Goal: Task Accomplishment & Management: Use online tool/utility

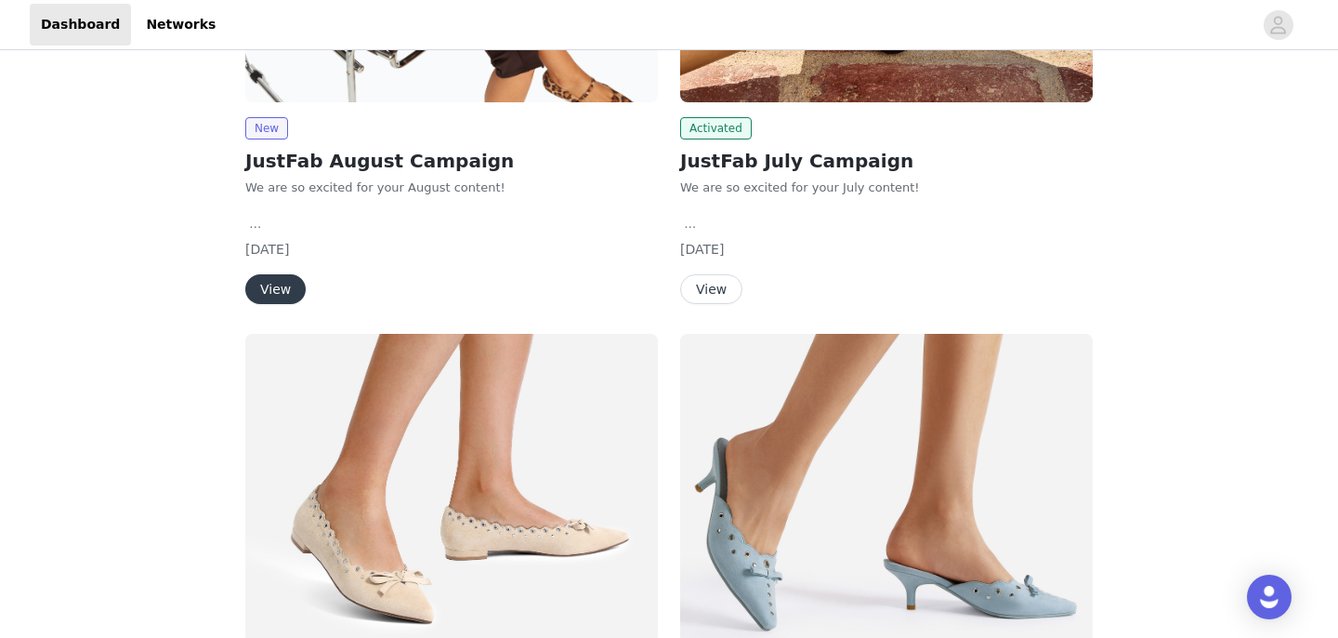
scroll to position [968, 0]
click at [274, 275] on button "View" at bounding box center [275, 290] width 60 height 30
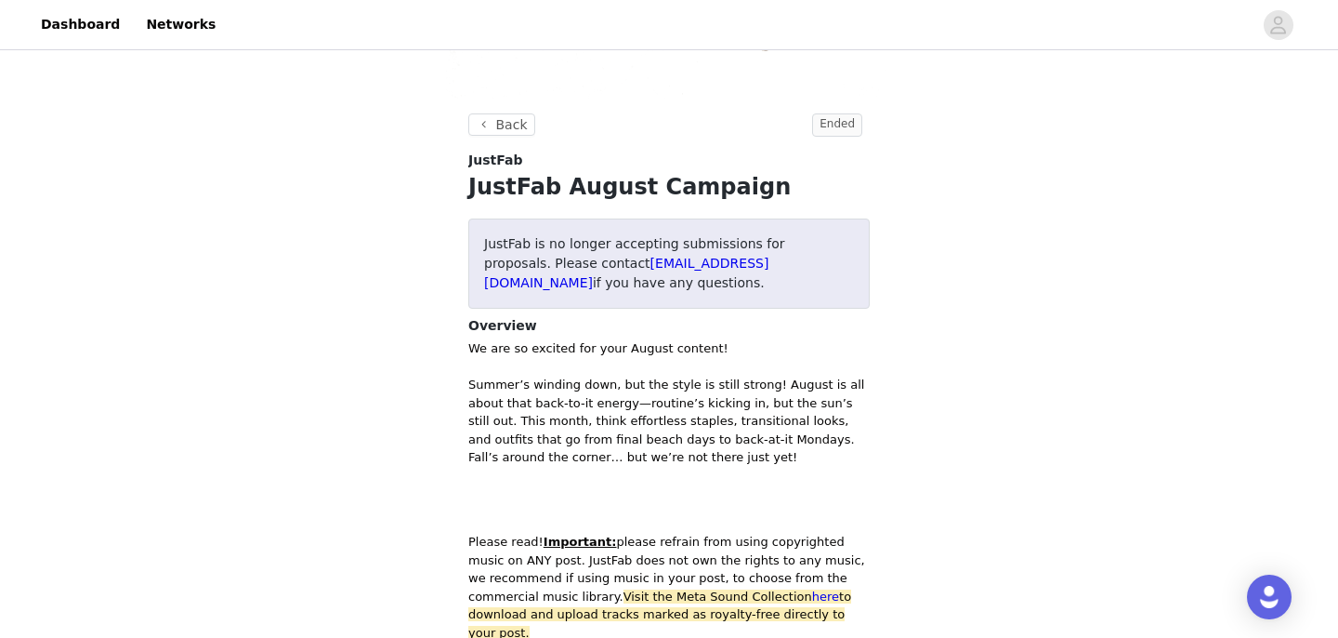
scroll to position [633, 0]
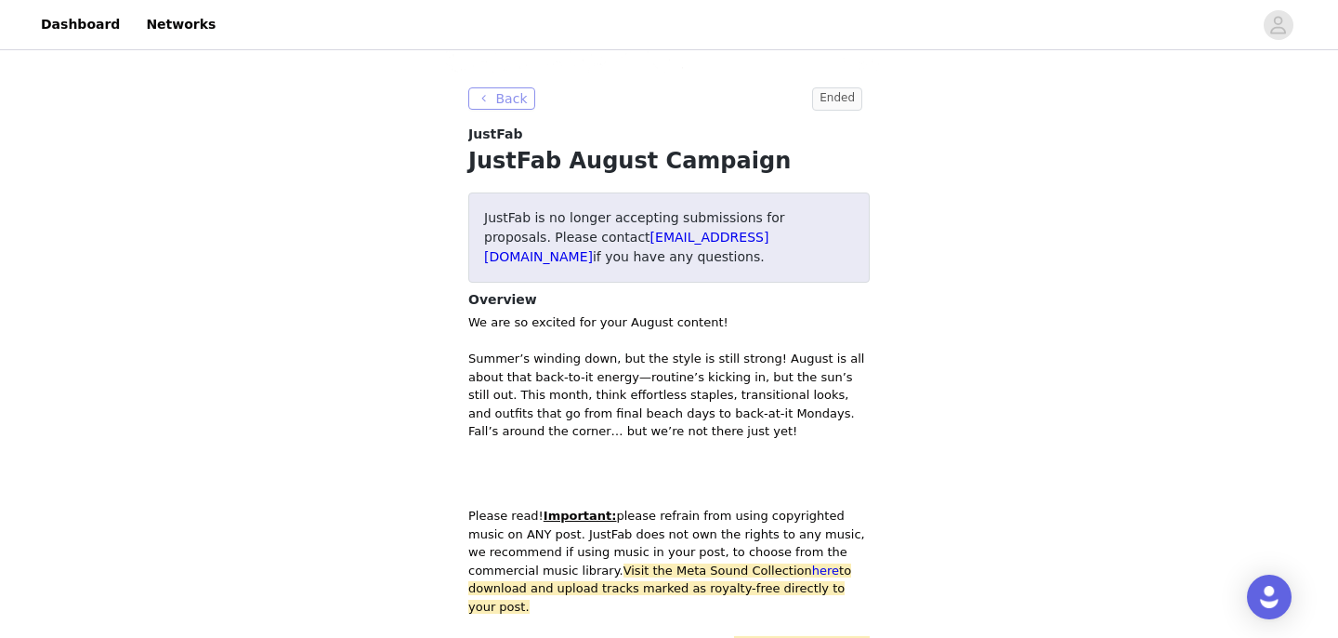
click at [502, 92] on button "Back" at bounding box center [501, 98] width 67 height 22
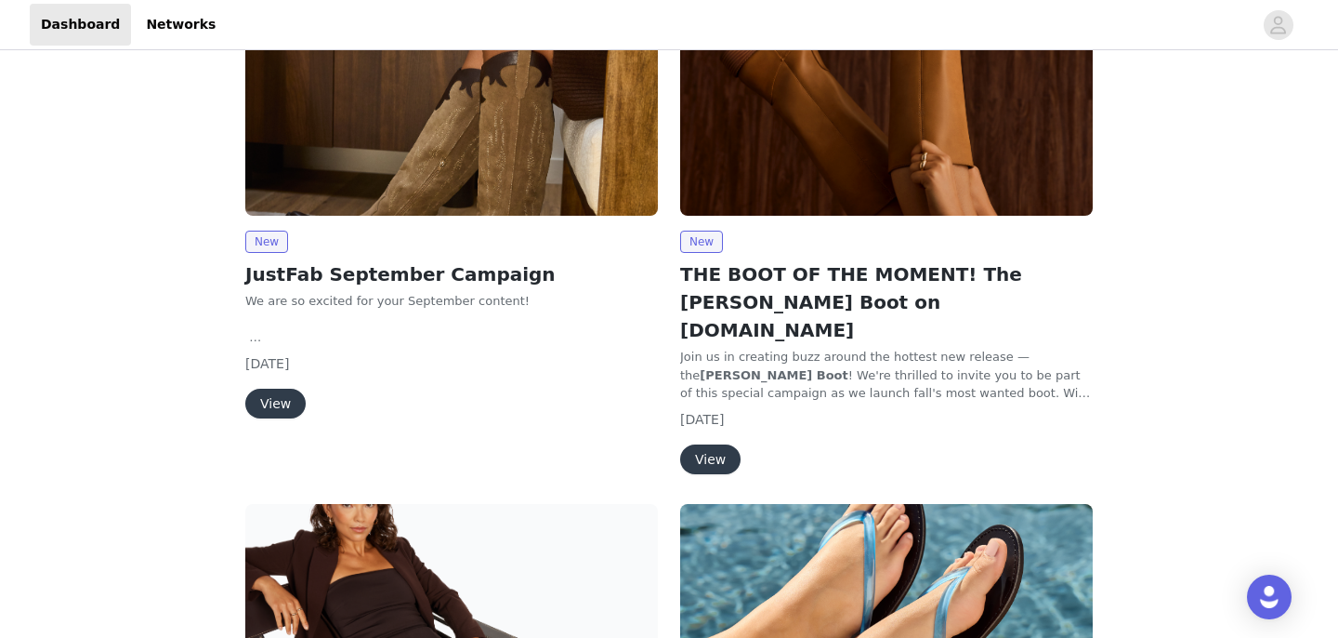
scroll to position [253, 0]
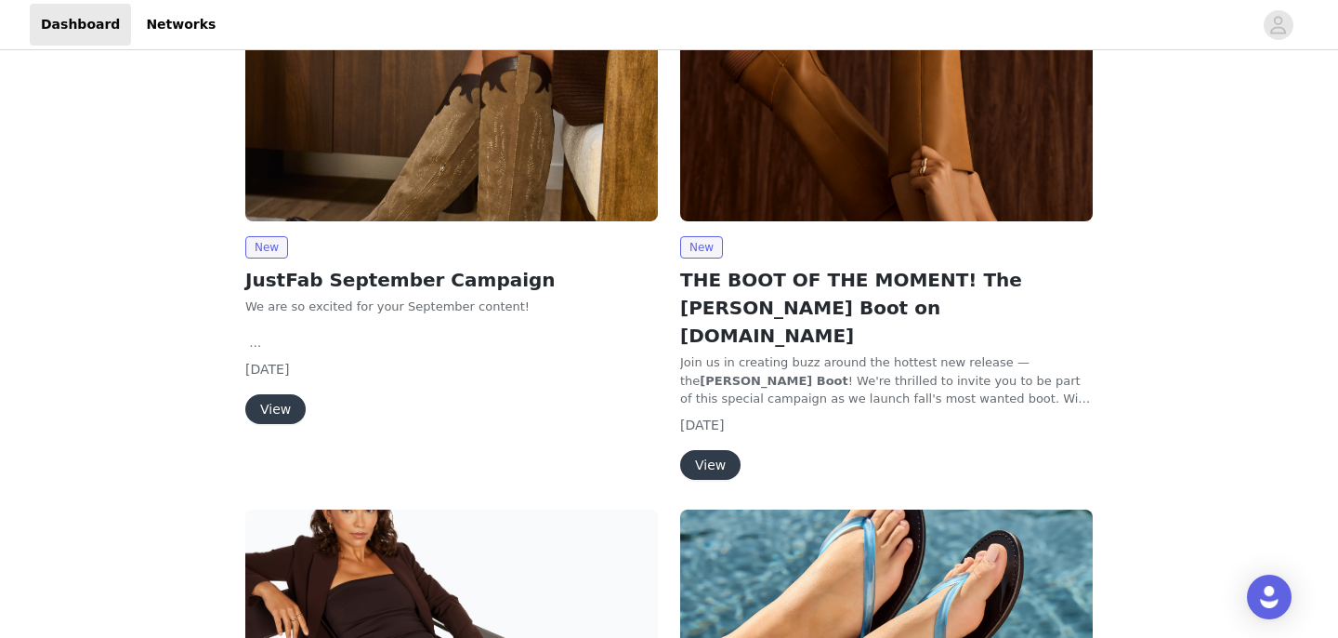
click at [284, 410] on button "View" at bounding box center [275, 409] width 60 height 30
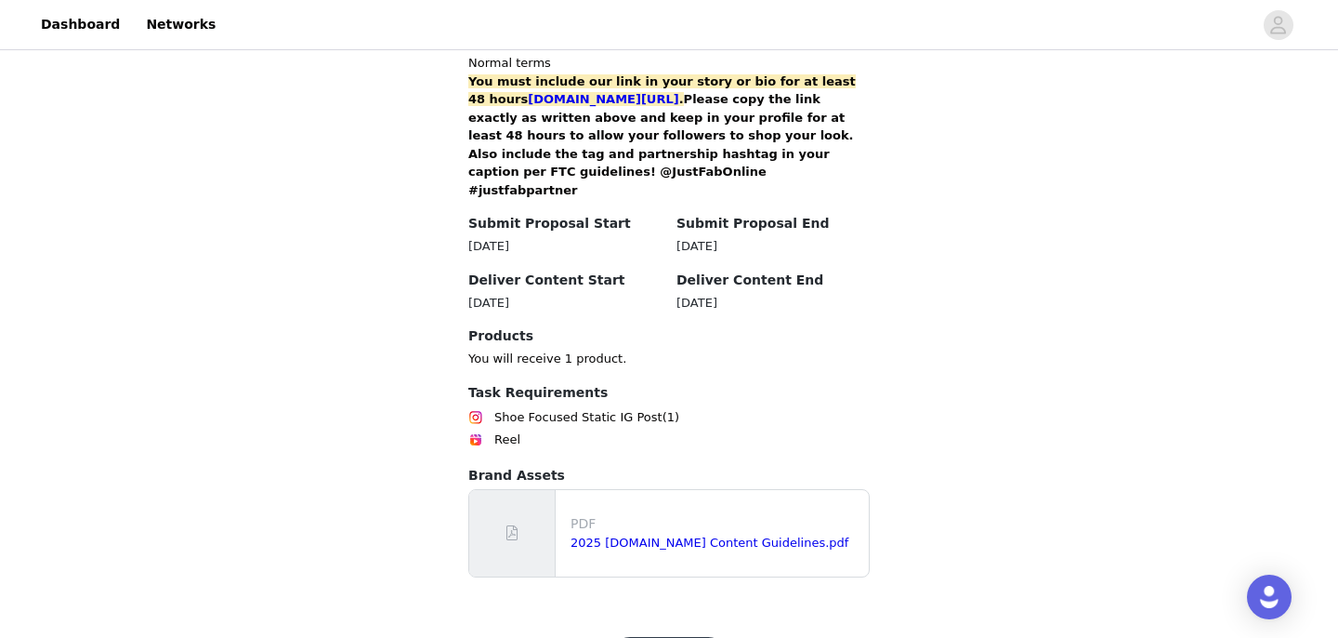
scroll to position [1324, 0]
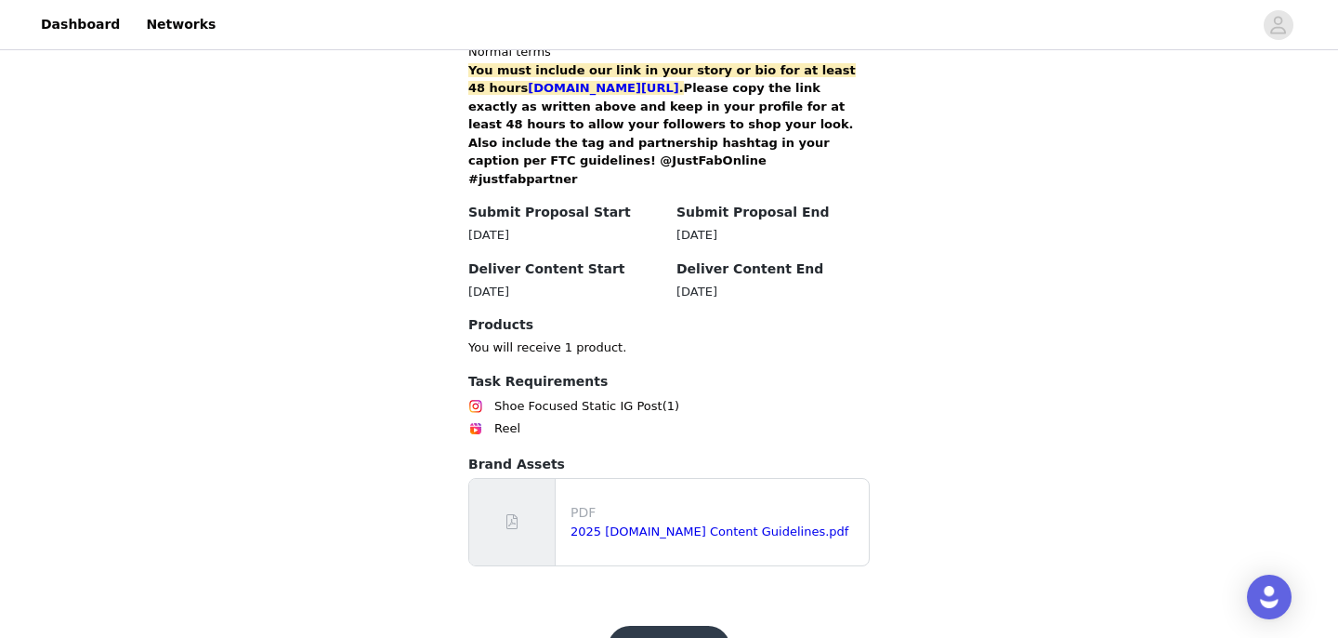
click at [678, 626] on button "Get Started" at bounding box center [670, 648] width 124 height 45
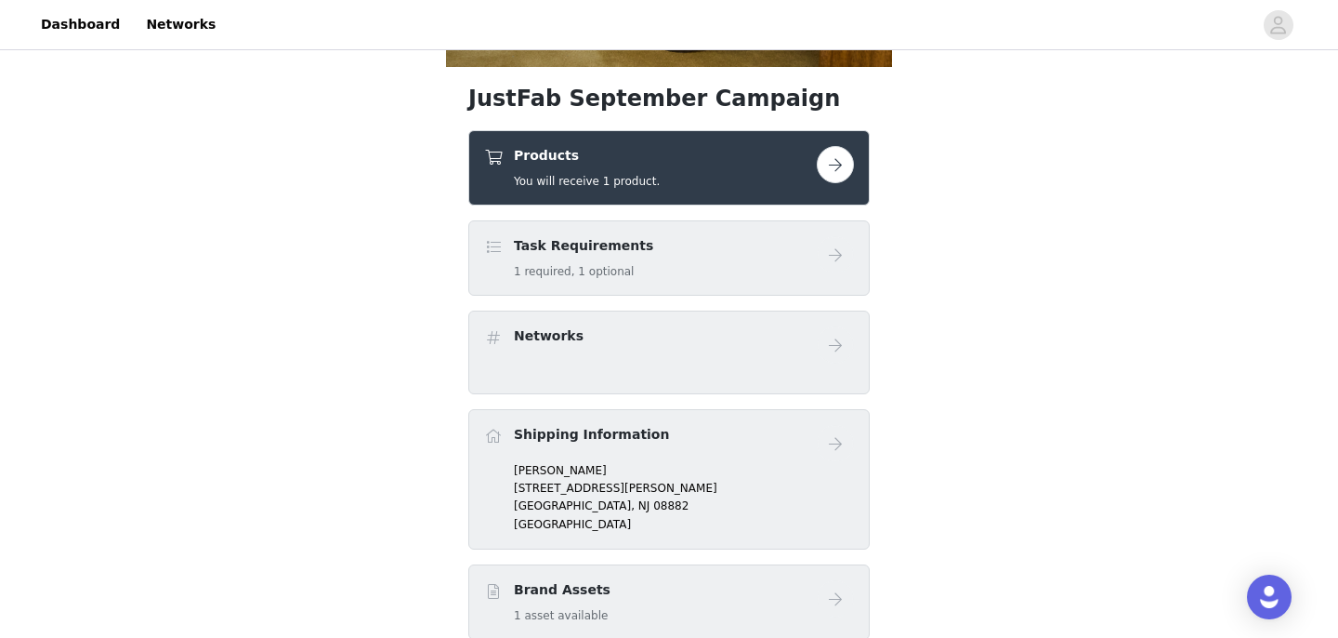
scroll to position [585, 0]
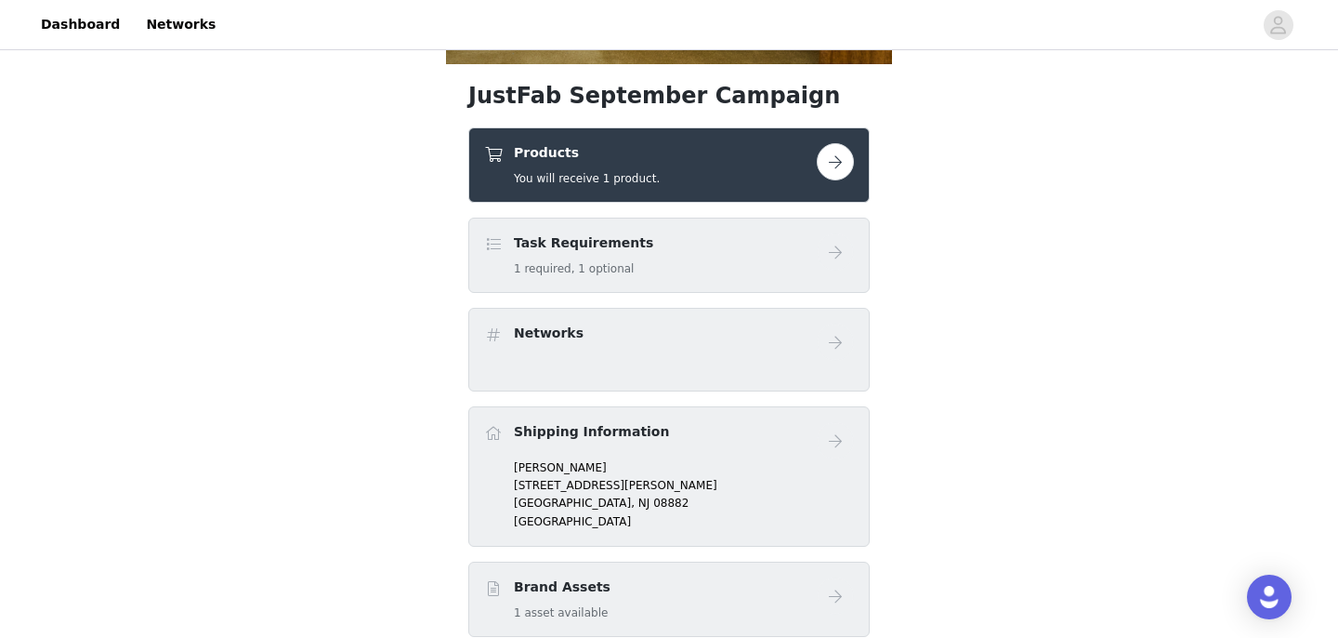
click at [836, 169] on button "button" at bounding box center [835, 161] width 37 height 37
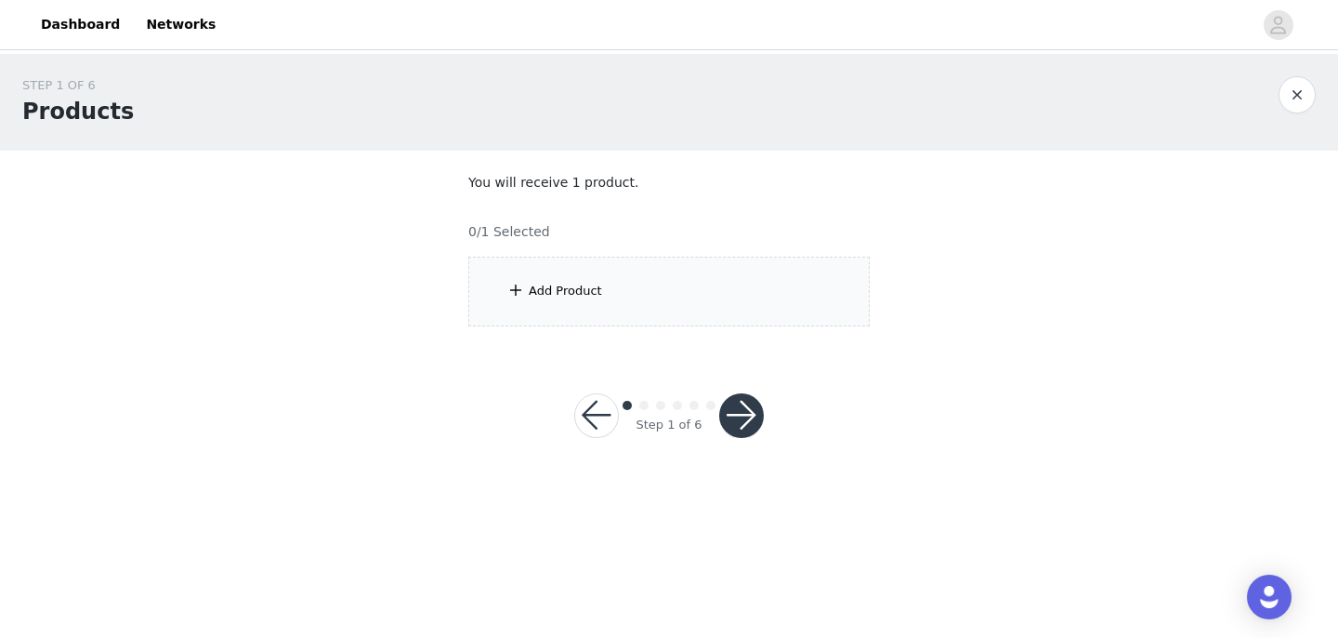
click at [727, 267] on div "Add Product" at bounding box center [669, 292] width 402 height 70
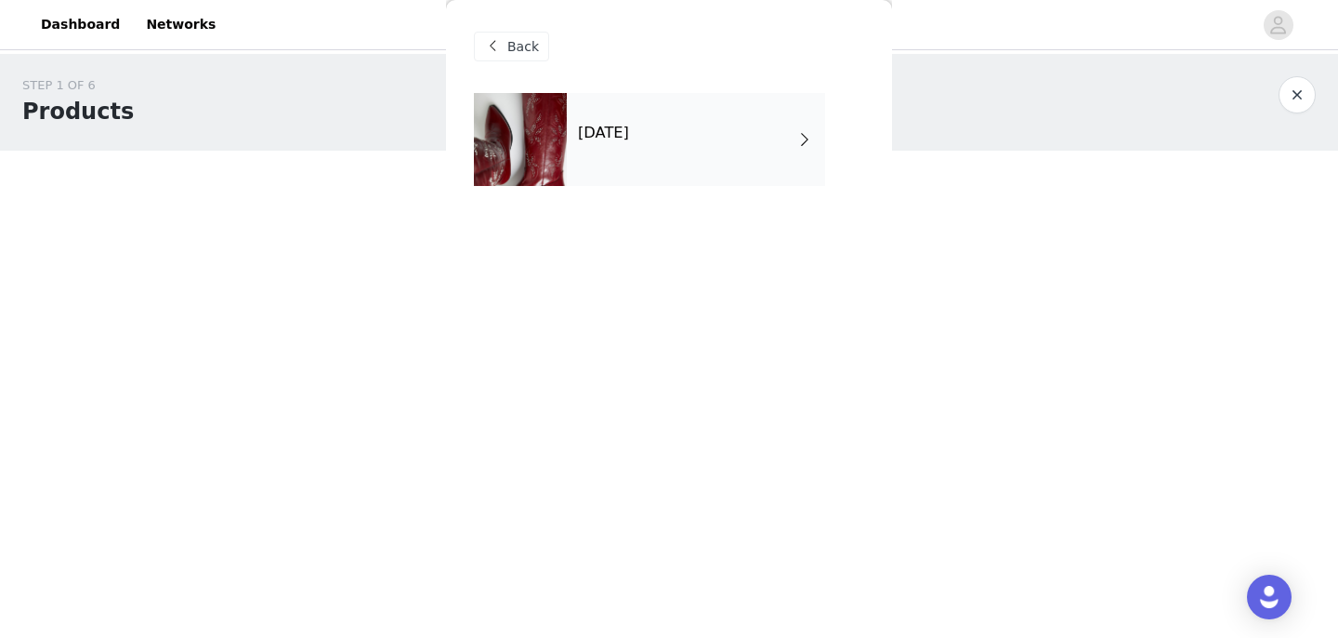
click at [751, 156] on div "[DATE]" at bounding box center [696, 139] width 258 height 93
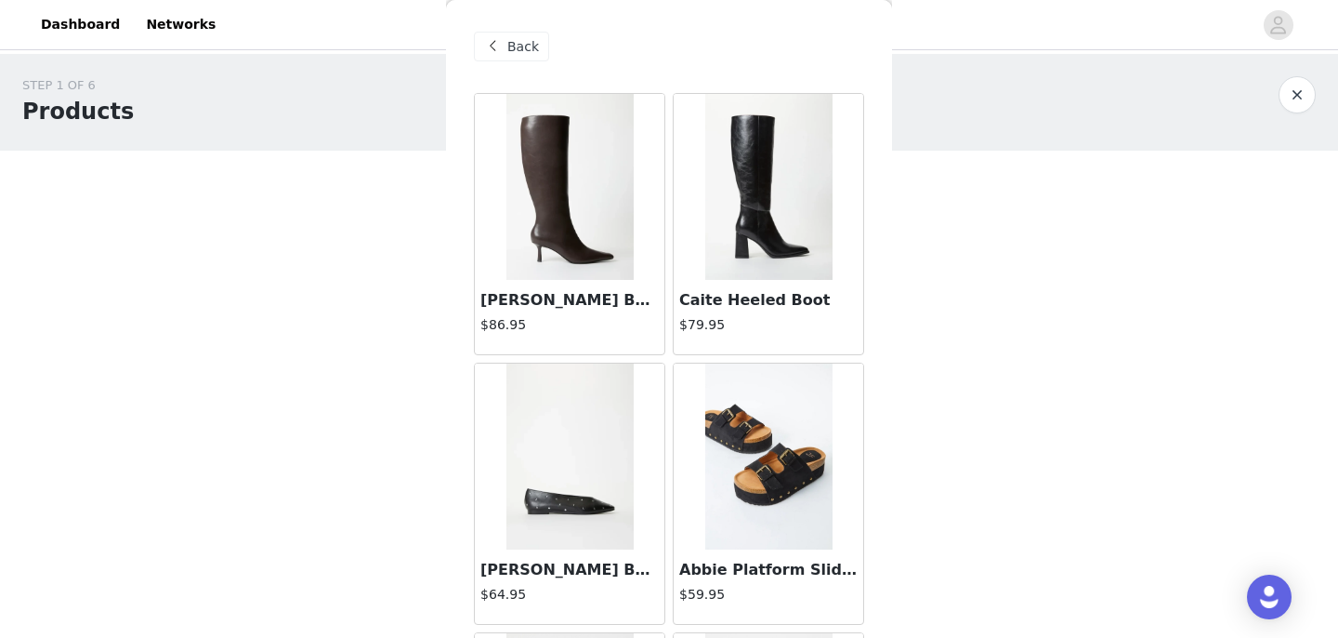
click at [535, 489] on img at bounding box center [570, 456] width 127 height 186
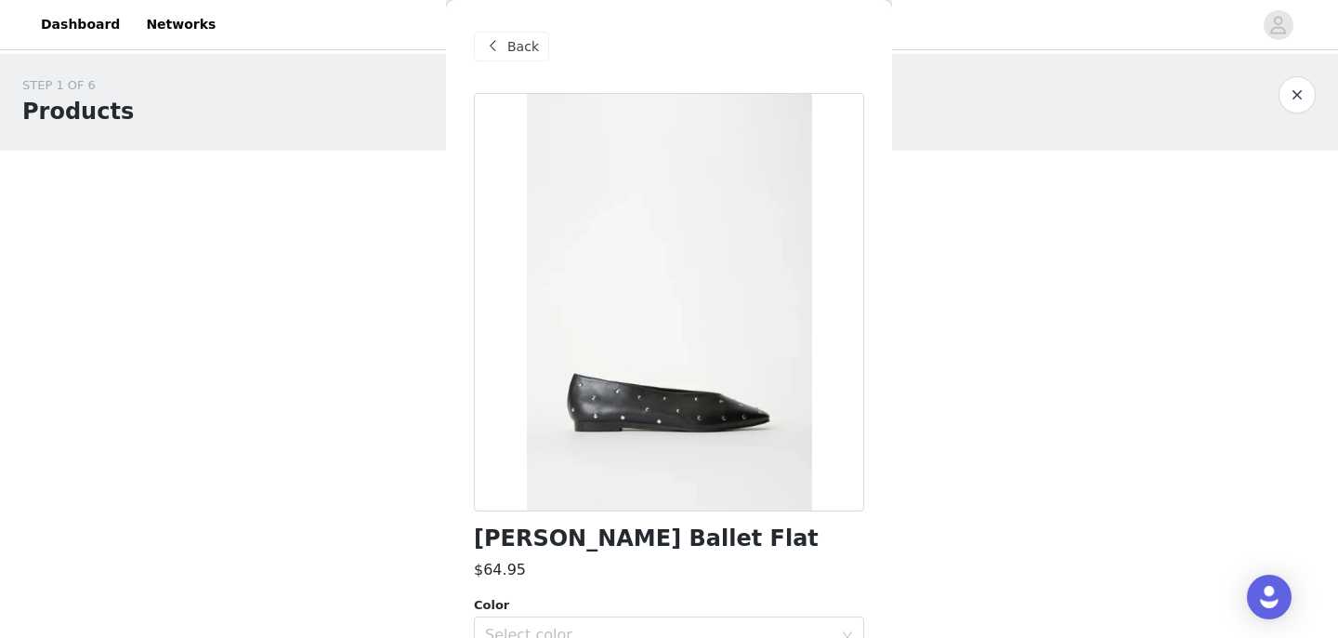
click at [529, 46] on span "Back" at bounding box center [523, 47] width 32 height 20
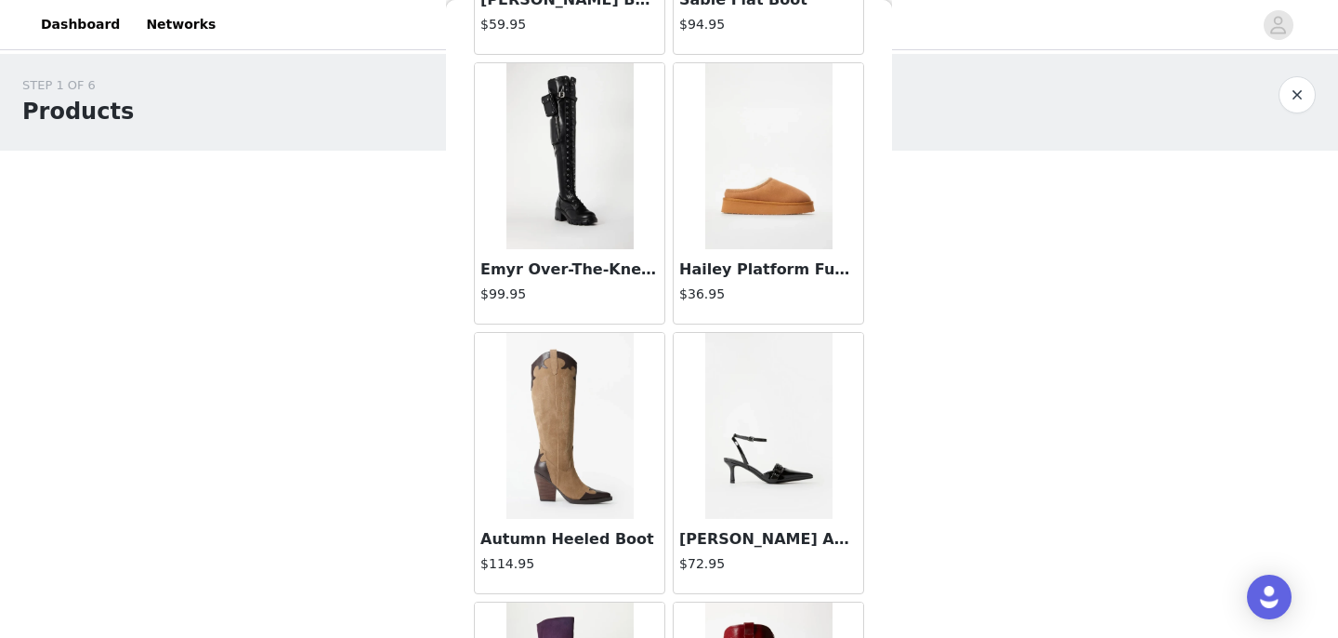
scroll to position [897, 0]
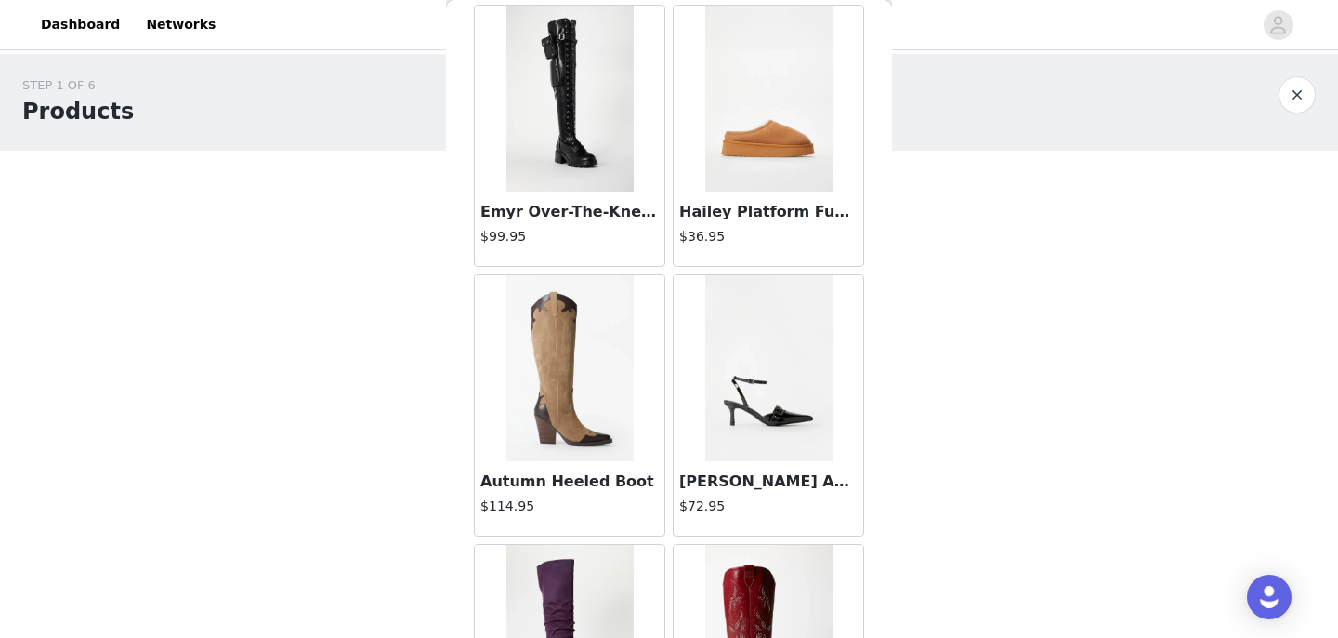
click at [719, 214] on h3 "Hailey Platform Fuzzie" at bounding box center [768, 212] width 178 height 22
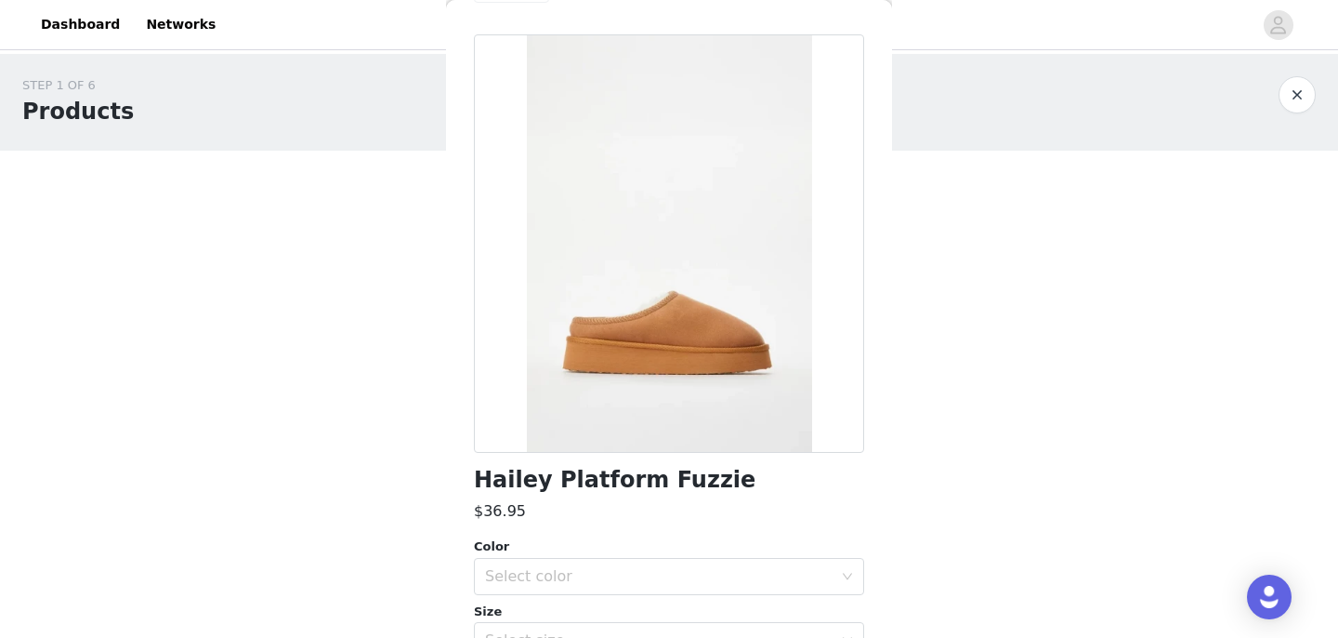
scroll to position [0, 0]
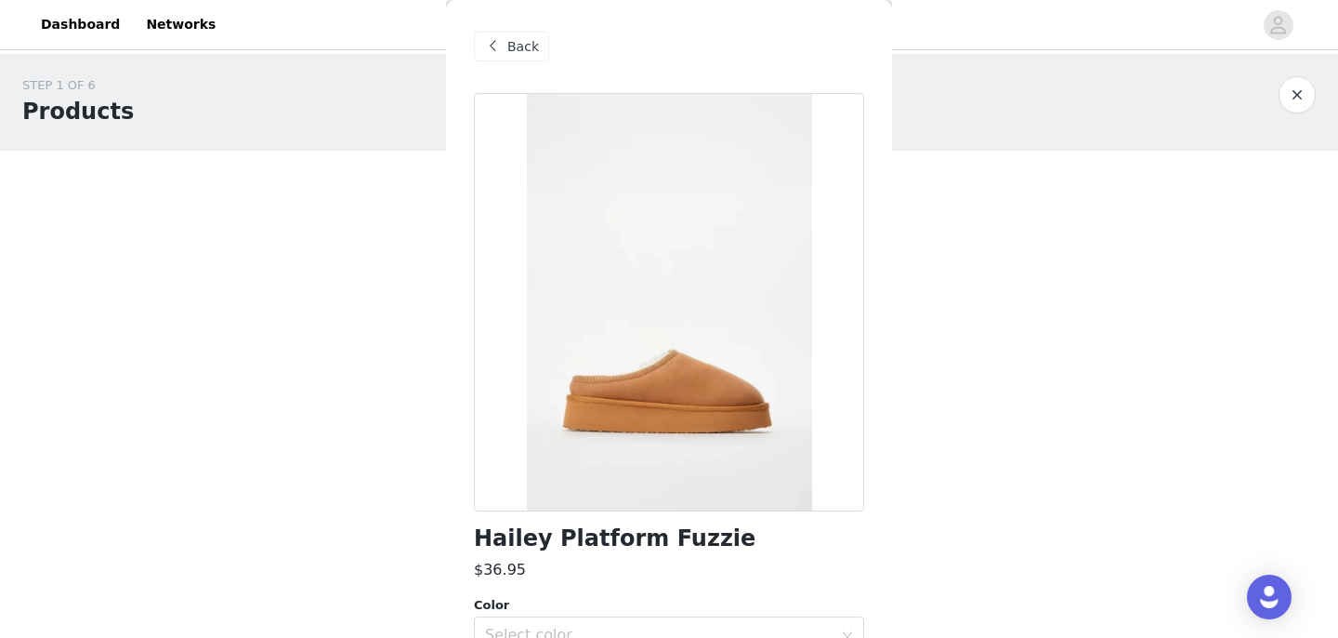
click at [503, 59] on div "Back" at bounding box center [511, 47] width 75 height 30
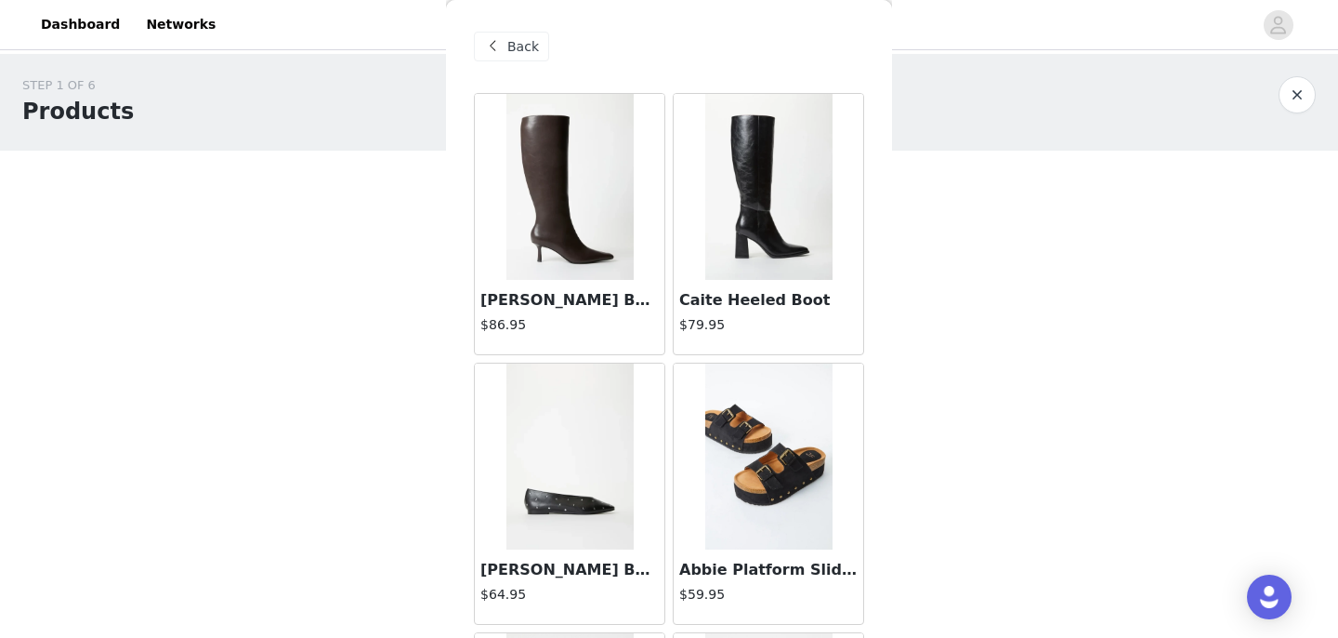
click at [528, 50] on span "Back" at bounding box center [523, 47] width 32 height 20
